Goal: Task Accomplishment & Management: Complete application form

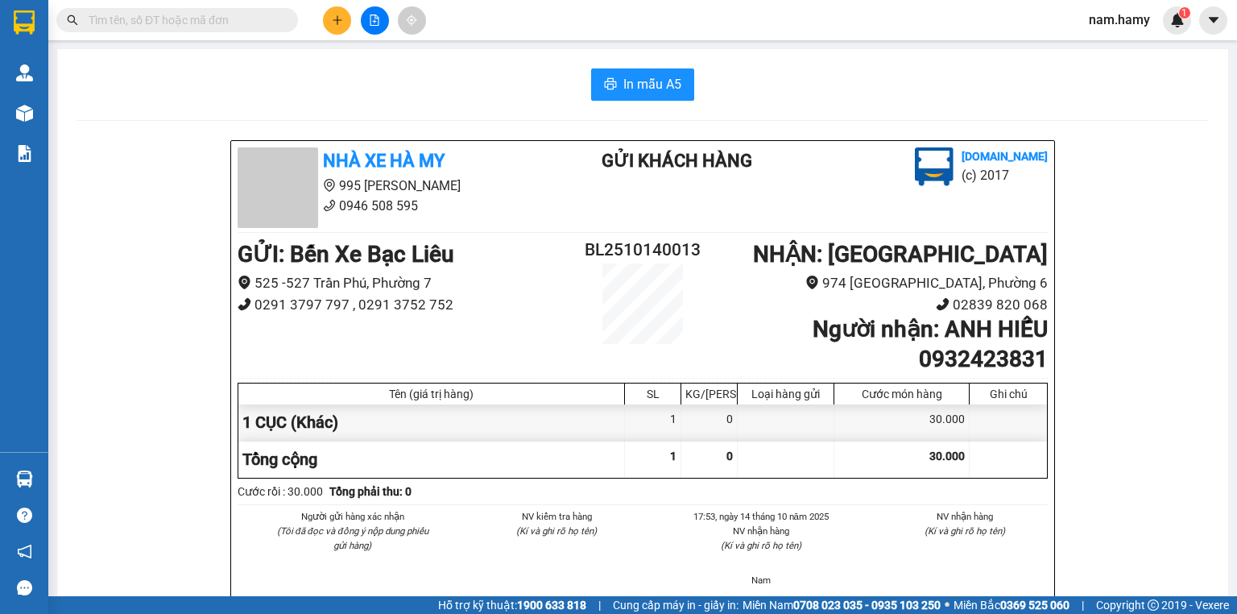
click at [337, 27] on button at bounding box center [337, 20] width 28 height 28
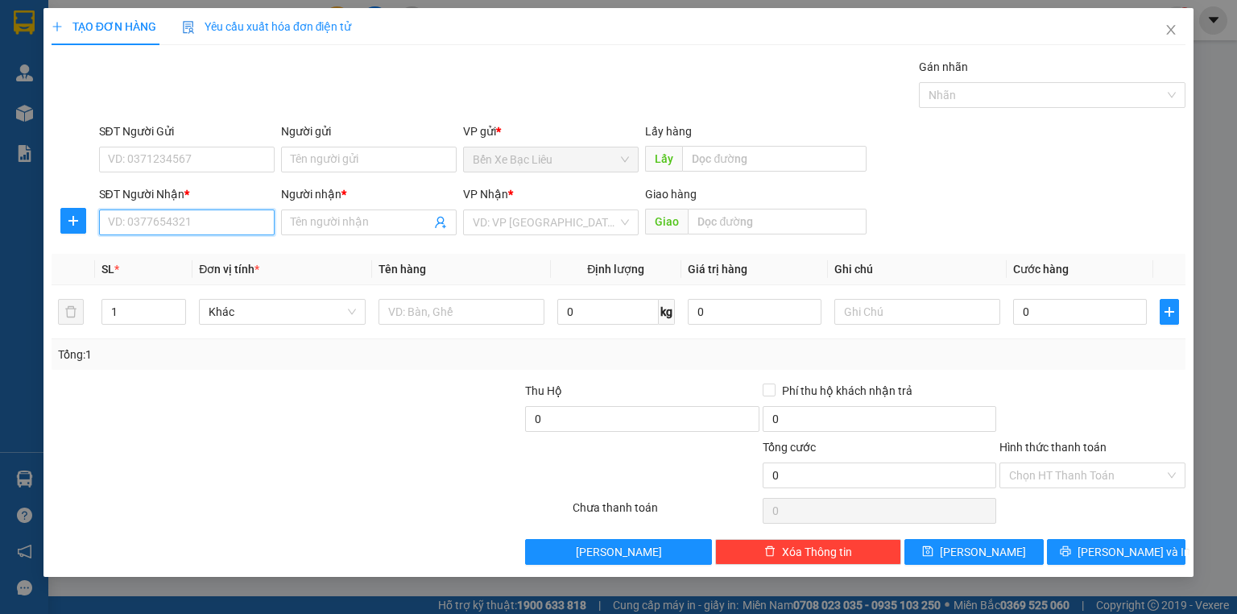
drag, startPoint x: 226, startPoint y: 217, endPoint x: 288, endPoint y: 242, distance: 66.9
click at [238, 225] on input "SĐT Người Nhận *" at bounding box center [187, 222] width 176 height 26
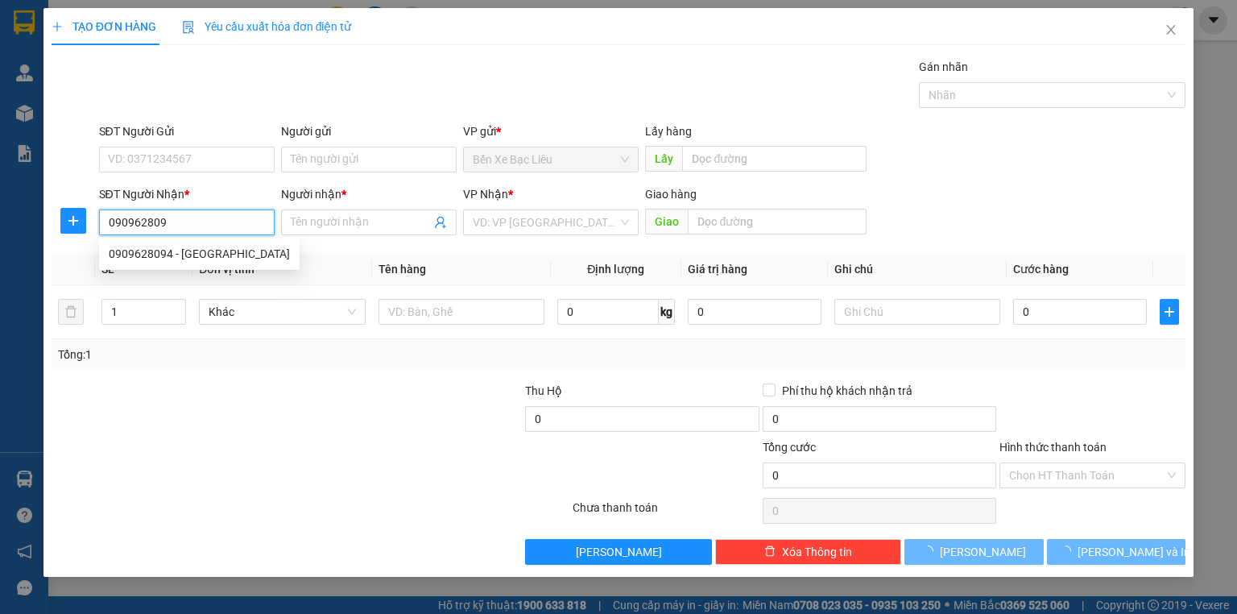
type input "0909628094"
click at [197, 255] on div "0909628094 - [GEOGRAPHIC_DATA]" at bounding box center [199, 254] width 181 height 18
type input "NGA"
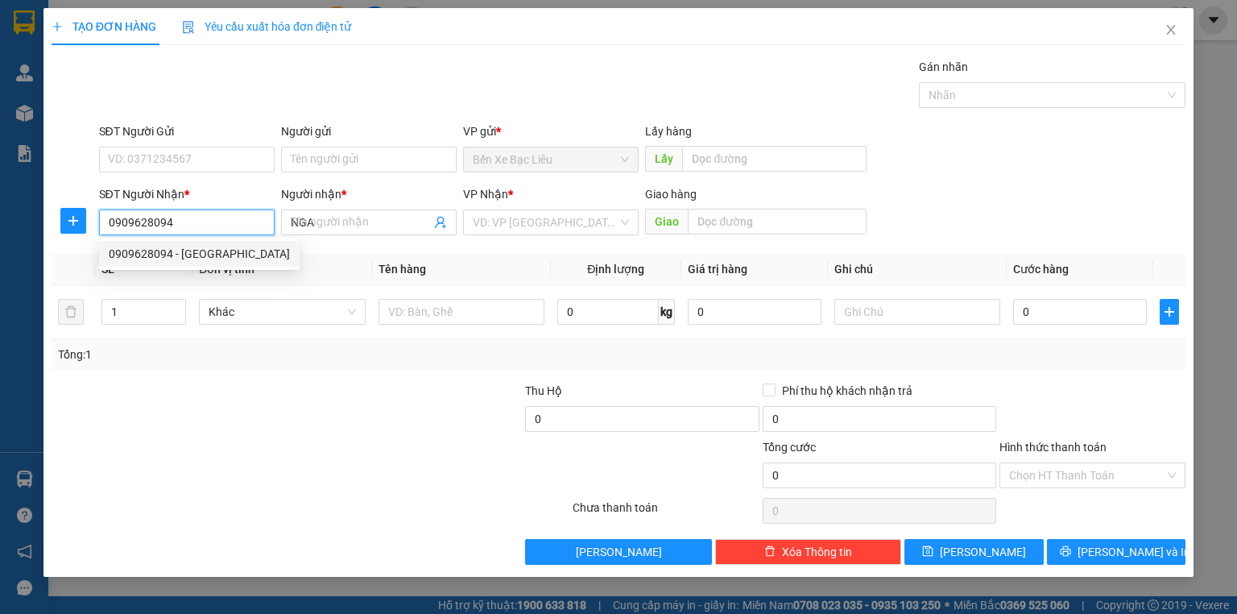
type input "40.000"
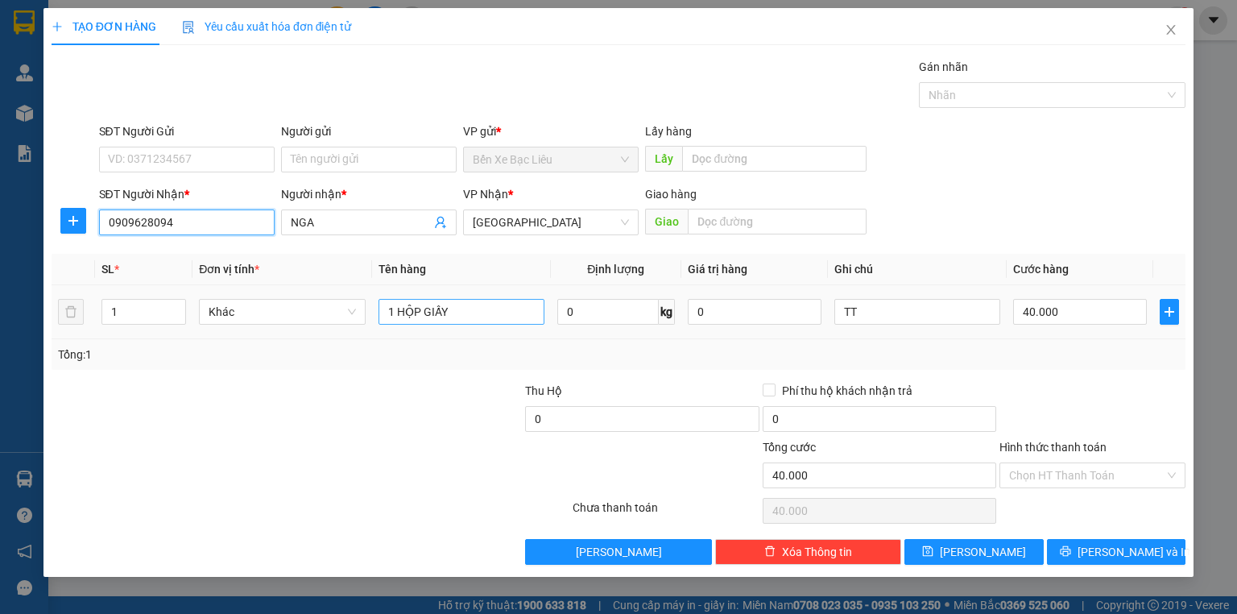
type input "0909628094"
click at [488, 311] on input "1 HỘP GIẤY" at bounding box center [462, 312] width 166 height 26
type input "1 KIỆN"
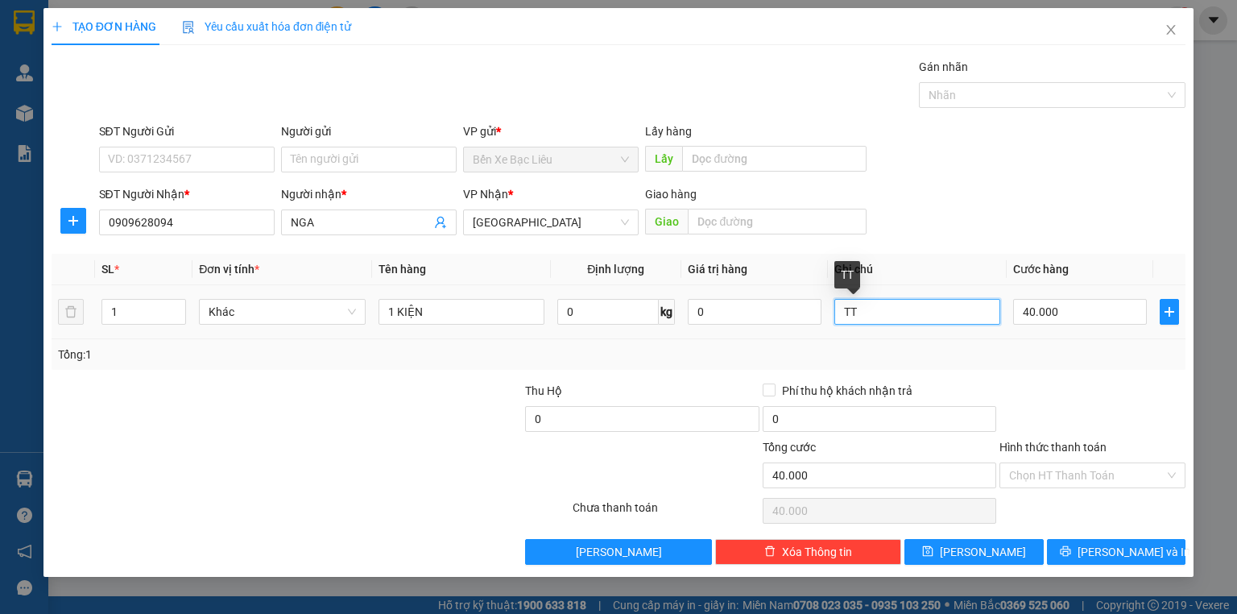
click at [871, 310] on input "TT" at bounding box center [917, 312] width 166 height 26
type input "T"
click at [1078, 312] on input "40.000" at bounding box center [1080, 312] width 134 height 26
type input "0"
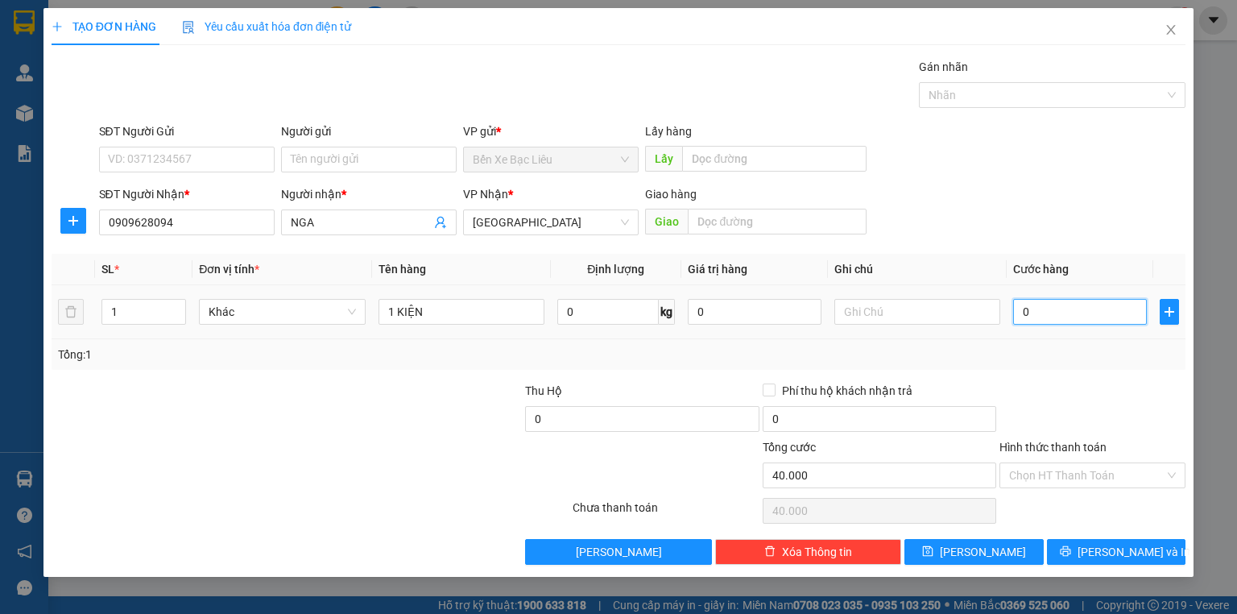
type input "0"
click at [1018, 312] on input "0" at bounding box center [1080, 312] width 134 height 26
type input "80"
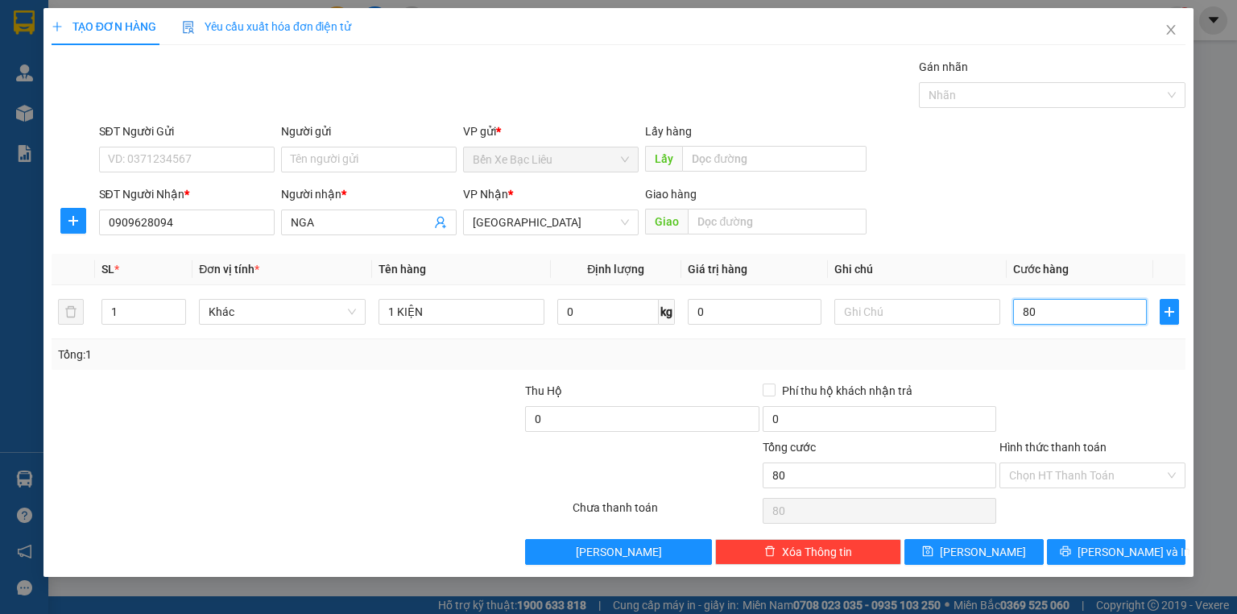
type input "80"
type input "80.000"
click at [1105, 391] on div at bounding box center [1092, 410] width 189 height 56
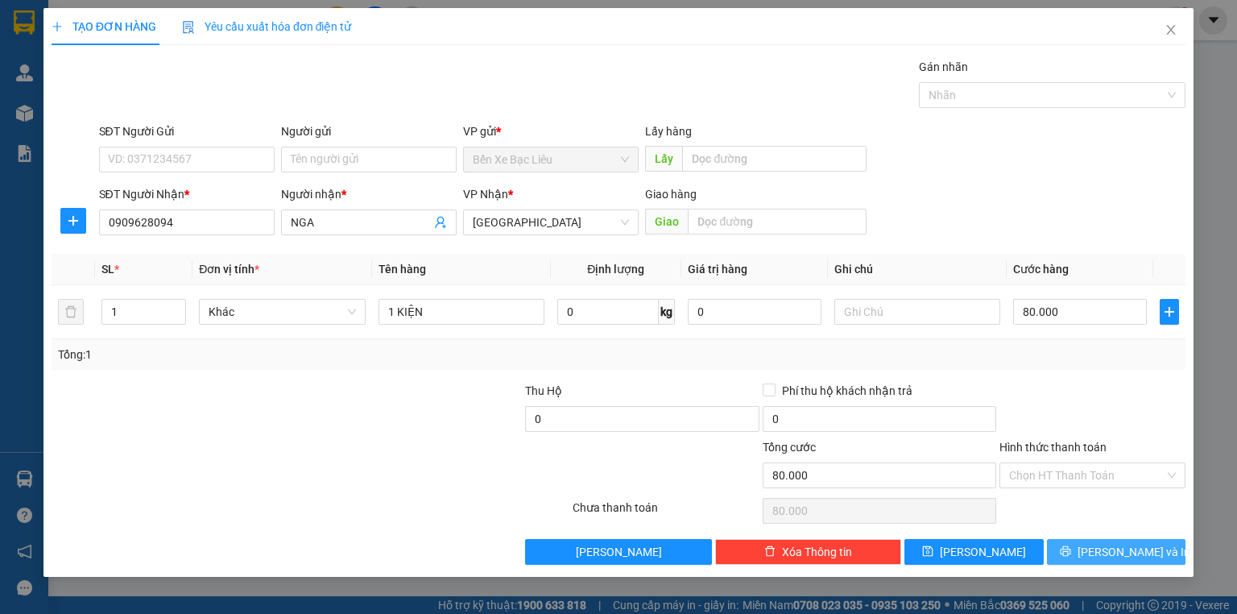
click at [1119, 554] on span "[PERSON_NAME] và In" at bounding box center [1134, 552] width 113 height 18
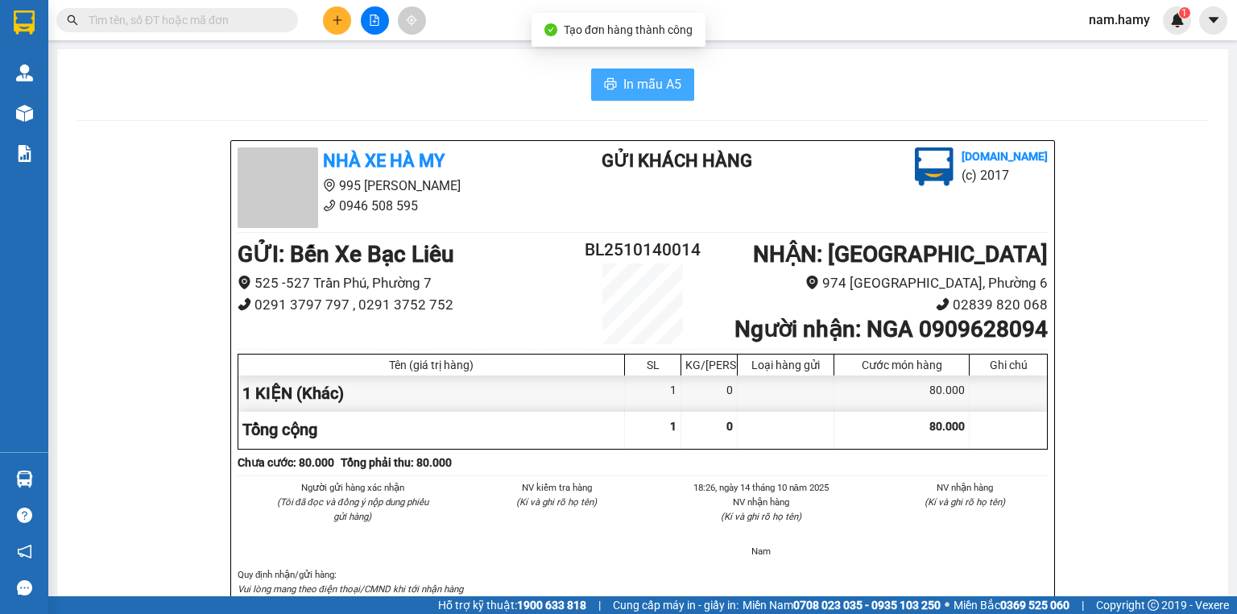
click at [635, 83] on span "In mẫu A5" at bounding box center [652, 84] width 58 height 20
